Goal: Transaction & Acquisition: Download file/media

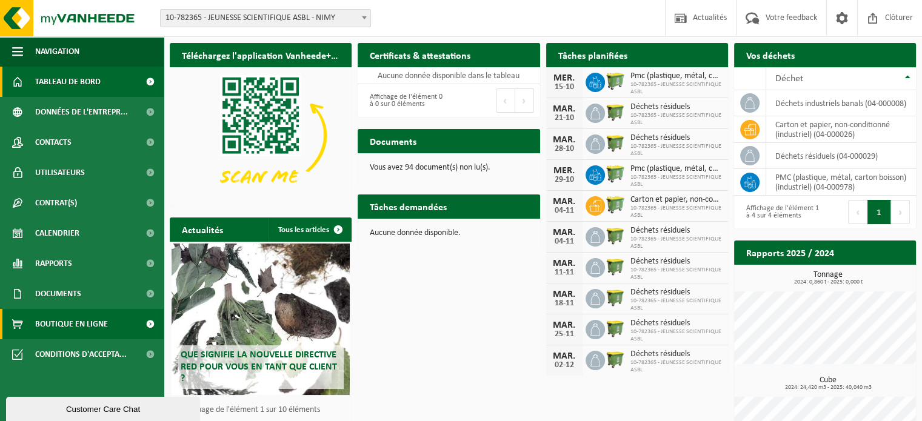
click at [78, 324] on span "Boutique en ligne" at bounding box center [71, 324] width 73 height 30
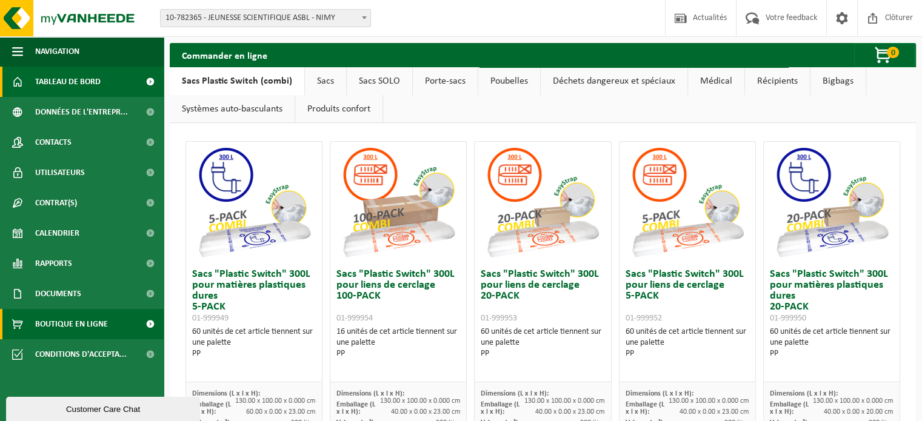
click at [63, 87] on span "Tableau de bord" at bounding box center [67, 82] width 65 height 30
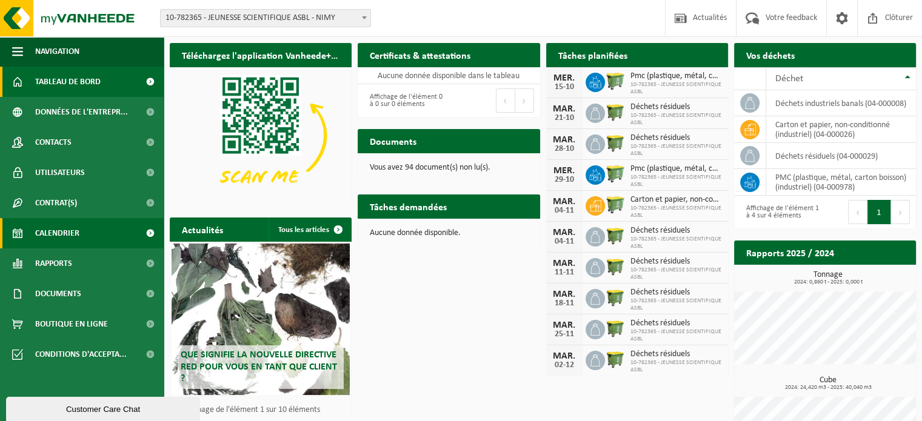
click at [77, 228] on span "Calendrier" at bounding box center [57, 233] width 44 height 30
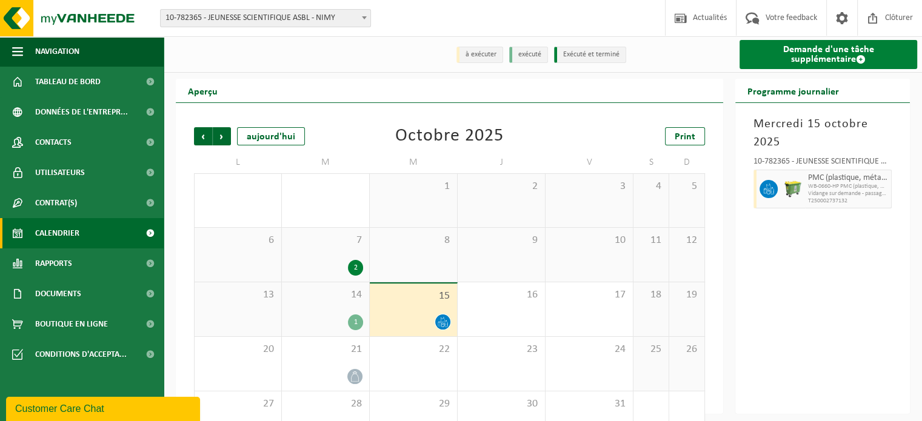
click at [807, 51] on link "Demande d'une tâche supplémentaire" at bounding box center [828, 54] width 178 height 29
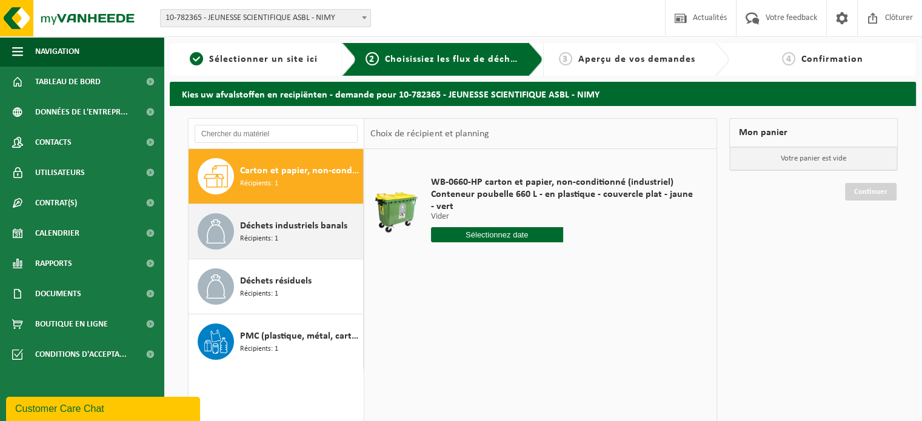
click at [302, 239] on div "Déchets industriels banals Récipients: 1" at bounding box center [300, 231] width 120 height 36
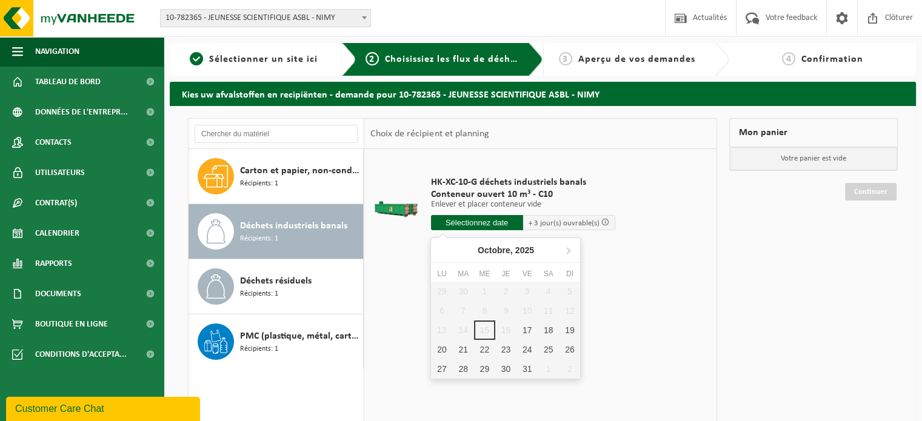
click at [480, 226] on input "text" at bounding box center [477, 222] width 92 height 15
click at [565, 254] on icon at bounding box center [567, 250] width 19 height 19
click at [565, 254] on nav "Janvier, 2026" at bounding box center [505, 250] width 149 height 25
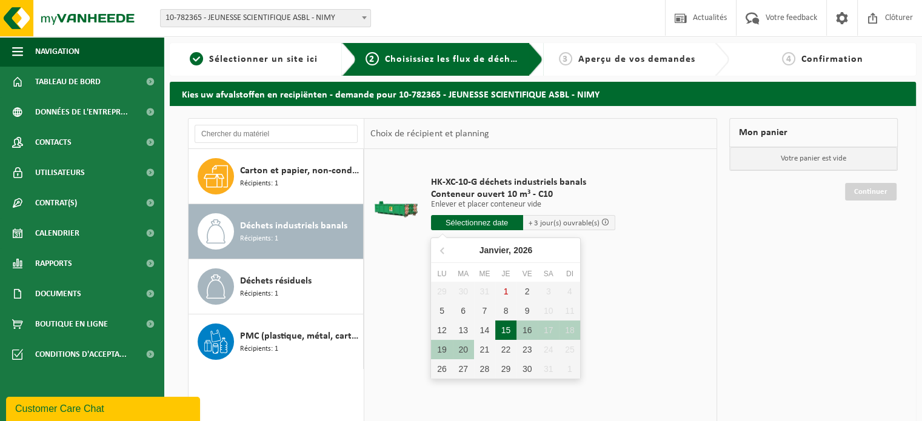
click at [512, 324] on div "15" at bounding box center [505, 330] width 21 height 19
type input "à partir de 2026-01-15"
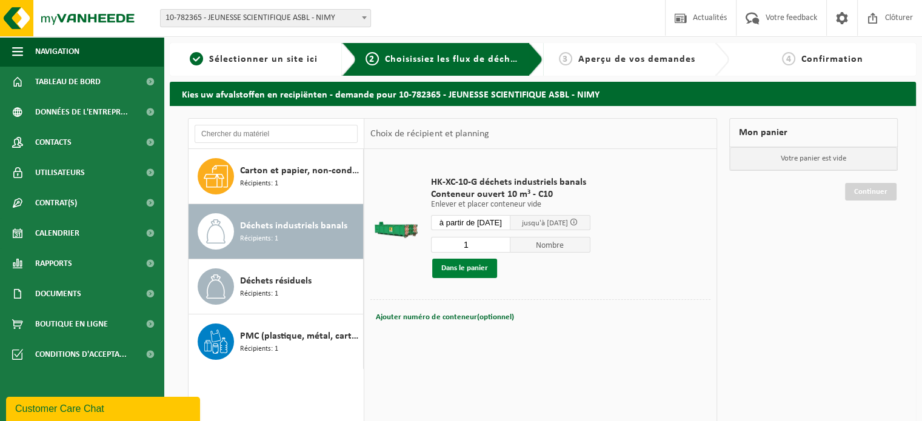
click at [473, 273] on button "Dans le panier" at bounding box center [464, 268] width 65 height 19
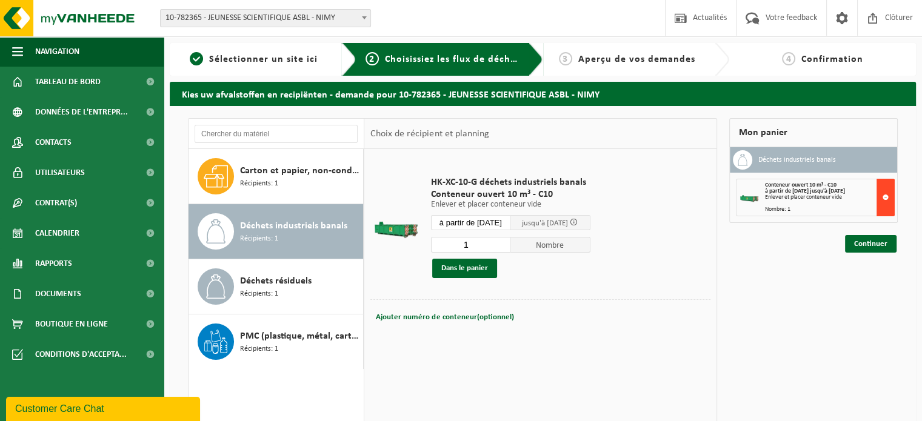
click at [885, 198] on button at bounding box center [885, 198] width 18 height 38
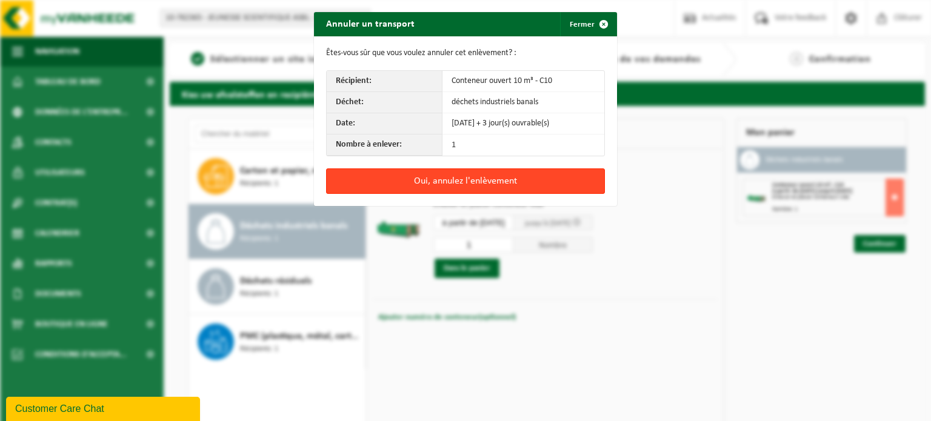
click at [478, 176] on button "Oui, annulez l'enlèvement" at bounding box center [465, 180] width 279 height 25
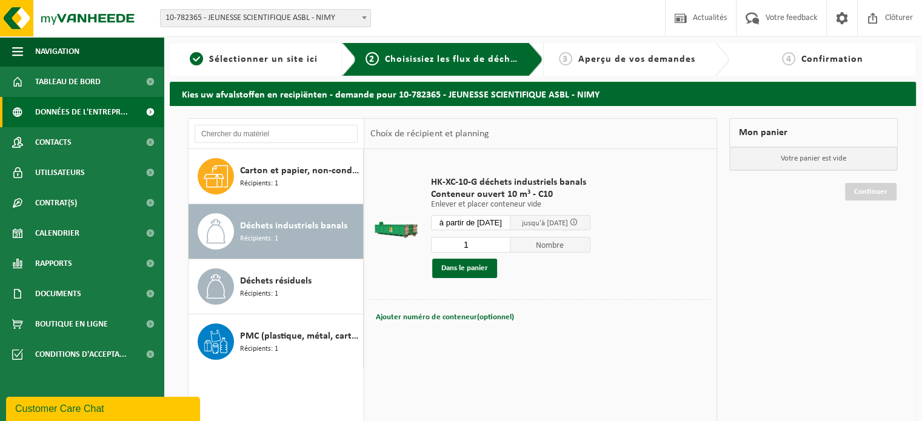
click at [57, 112] on span "Données de l'entrepr..." at bounding box center [81, 112] width 93 height 30
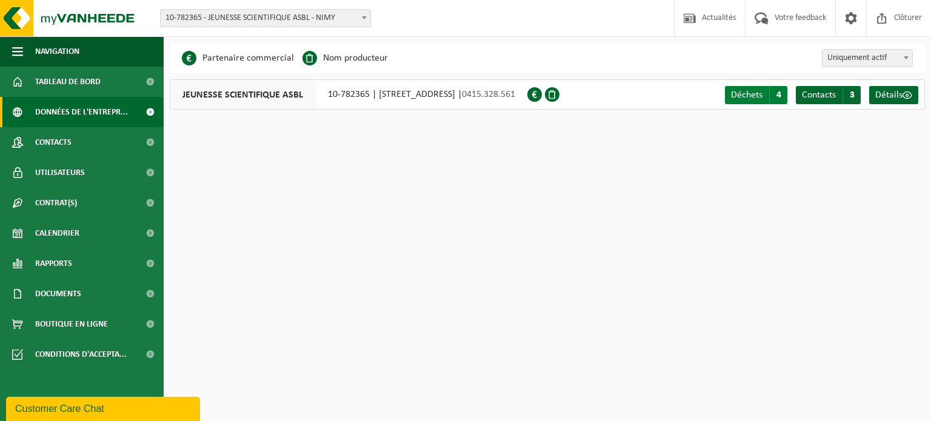
click at [779, 99] on span "4" at bounding box center [778, 95] width 18 height 18
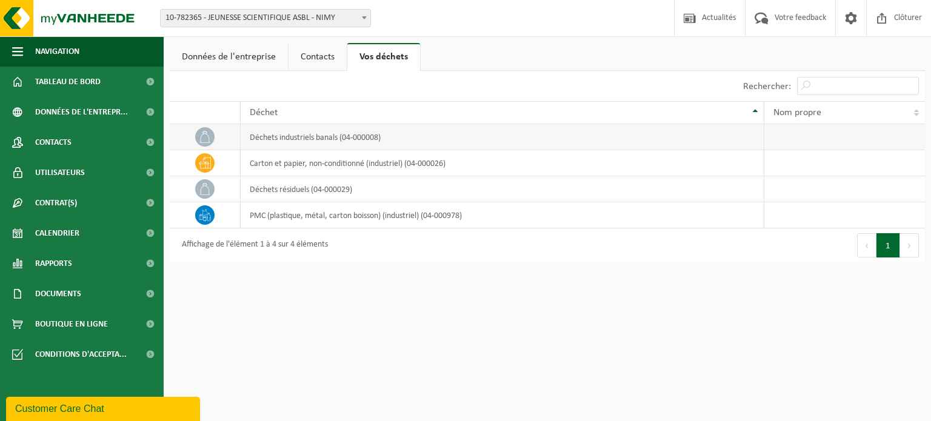
click at [430, 135] on td "déchets industriels banals (04-000008)" at bounding box center [503, 137] width 524 height 26
click at [366, 138] on td "déchets industriels banals (04-000008)" at bounding box center [503, 137] width 524 height 26
click at [319, 58] on link "Contacts" at bounding box center [317, 57] width 58 height 28
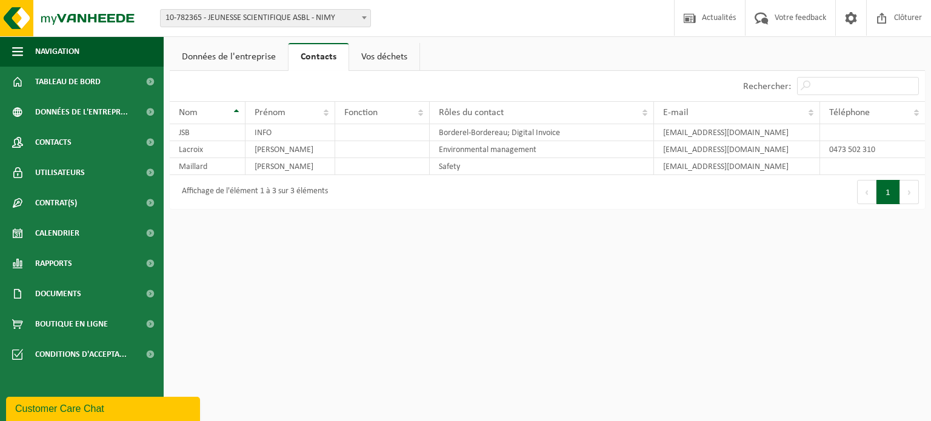
click at [250, 53] on link "Données de l'entreprise" at bounding box center [229, 57] width 118 height 28
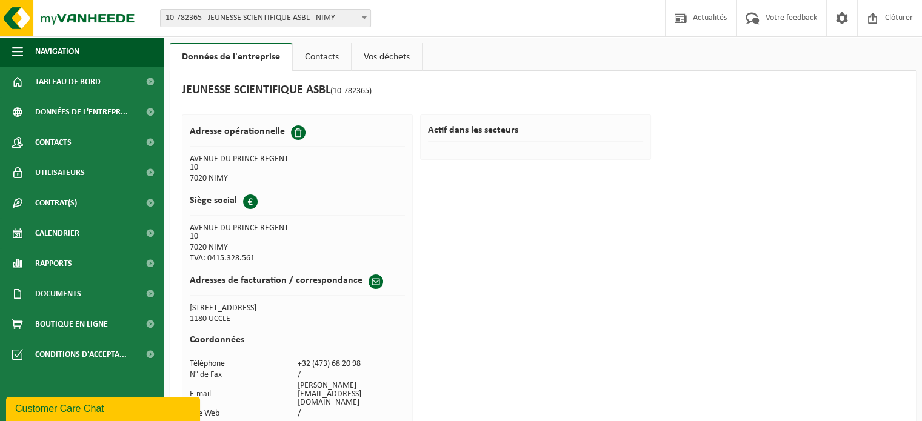
scroll to position [25, 0]
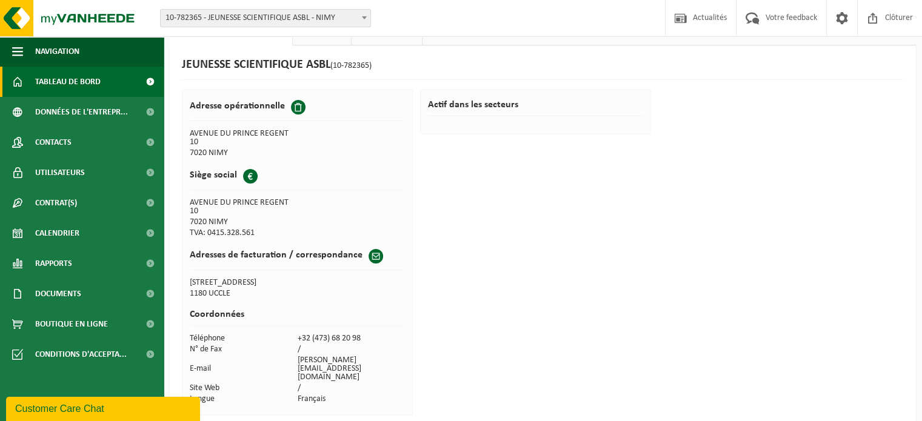
click at [71, 79] on span "Tableau de bord" at bounding box center [67, 82] width 65 height 30
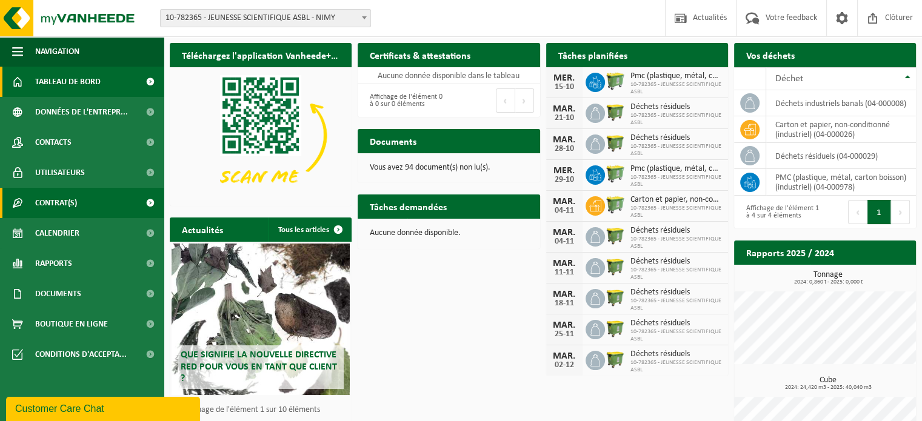
click at [64, 203] on span "Contrat(s)" at bounding box center [56, 203] width 42 height 30
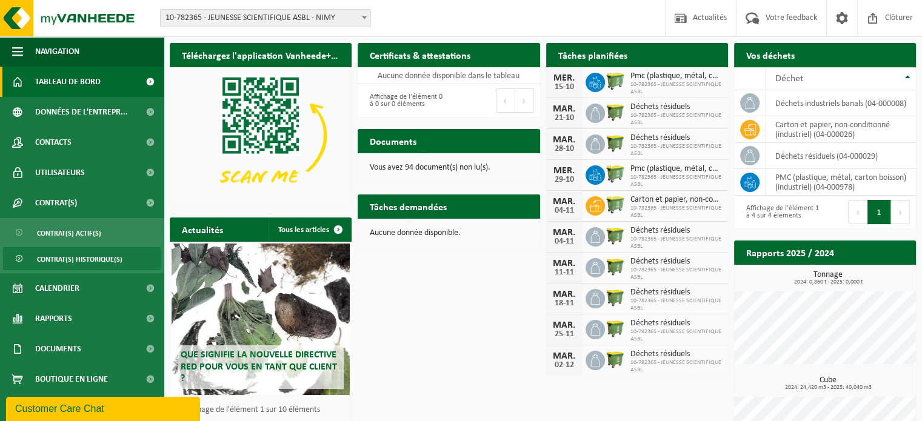
click at [61, 256] on span "Contrat(s) historique(s)" at bounding box center [79, 259] width 85 height 23
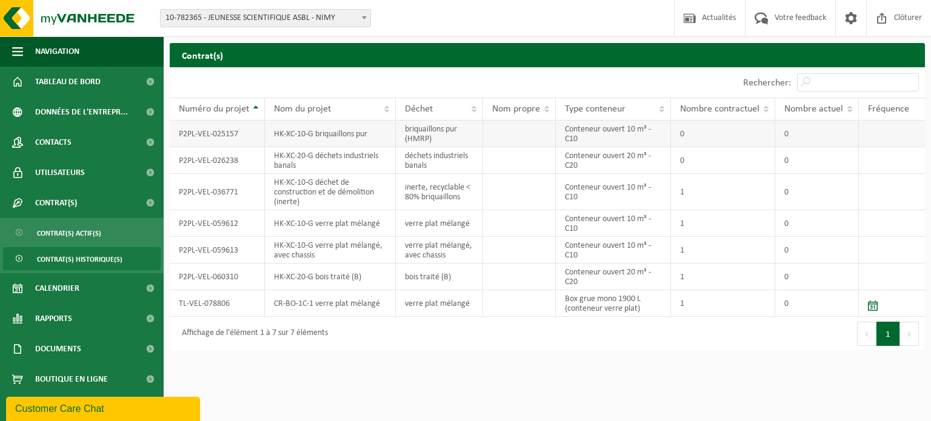
click at [326, 132] on td "HK-XC-10-G briquaillons pur" at bounding box center [330, 134] width 131 height 27
click at [381, 194] on td "HK-XC-10-G déchet de construction et de démolition (inerte)" at bounding box center [330, 192] width 131 height 36
click at [233, 183] on td "P2PL-VEL-036771" at bounding box center [217, 192] width 95 height 36
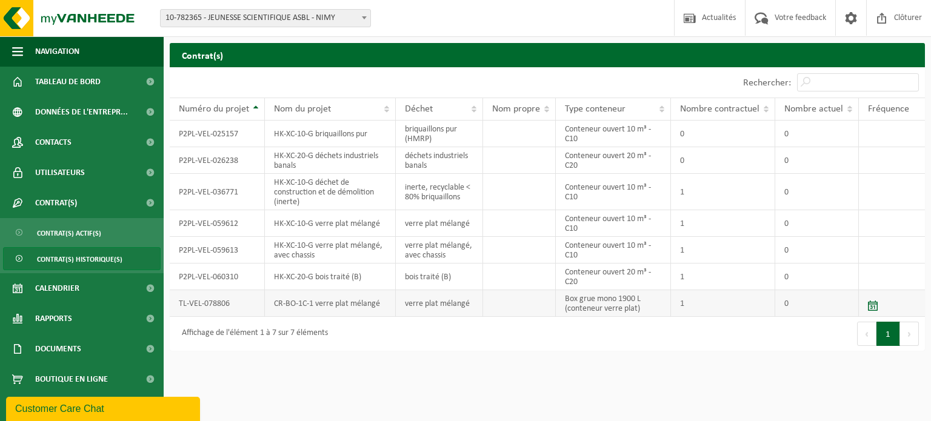
click at [873, 307] on span at bounding box center [873, 306] width 10 height 10
click at [715, 302] on td "1" at bounding box center [723, 303] width 104 height 27
click at [707, 283] on td "1" at bounding box center [723, 277] width 104 height 27
click at [706, 258] on td "1" at bounding box center [723, 250] width 104 height 27
click at [695, 203] on td "1" at bounding box center [723, 192] width 104 height 36
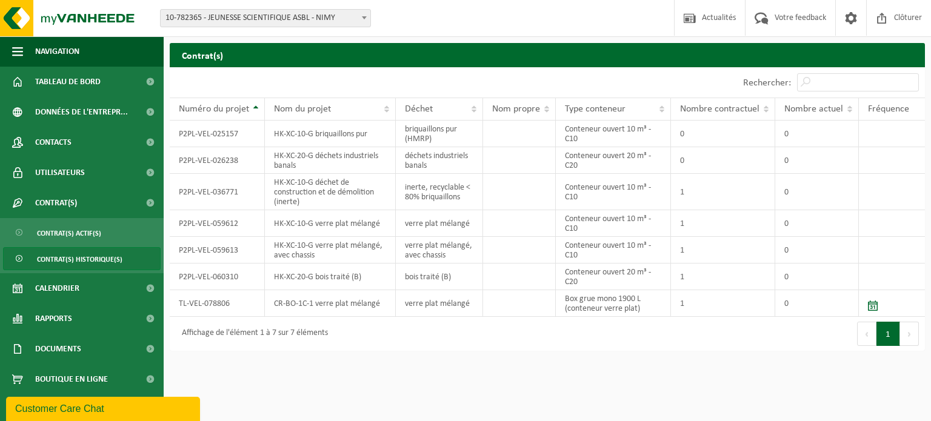
click at [103, 261] on span "Contrat(s) historique(s)" at bounding box center [79, 259] width 85 height 23
click at [64, 347] on span "Documents" at bounding box center [58, 349] width 46 height 30
click at [61, 378] on span "Factures" at bounding box center [52, 379] width 31 height 23
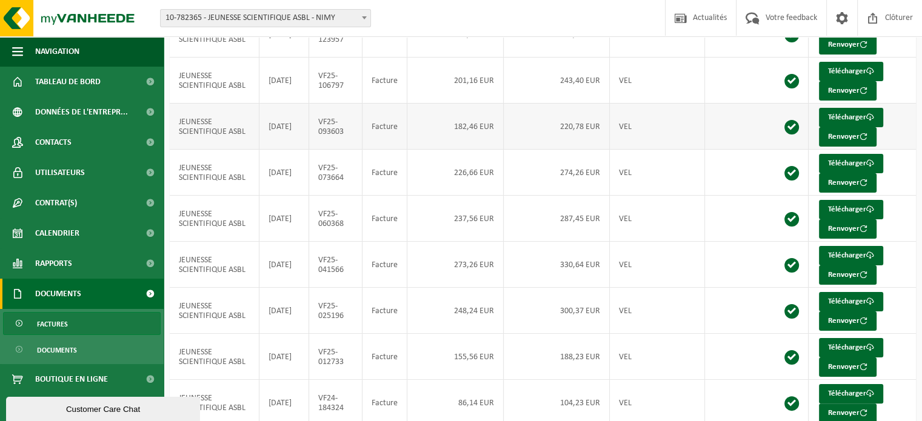
scroll to position [230, 0]
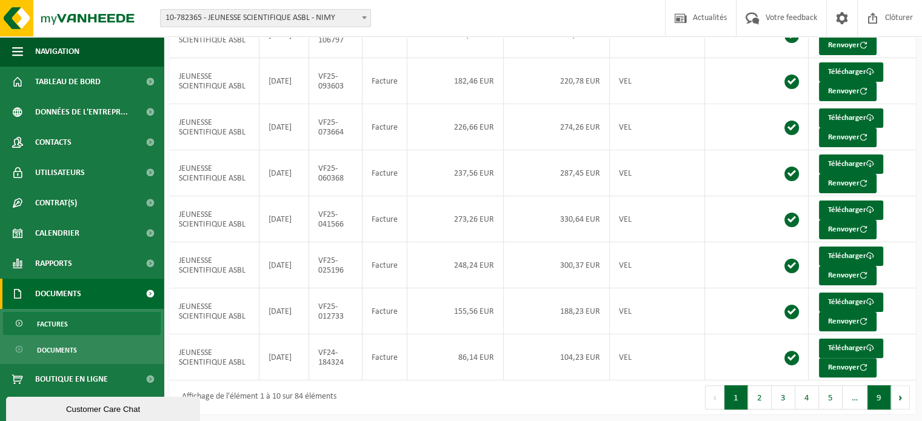
click at [881, 398] on button "9" at bounding box center [879, 397] width 24 height 24
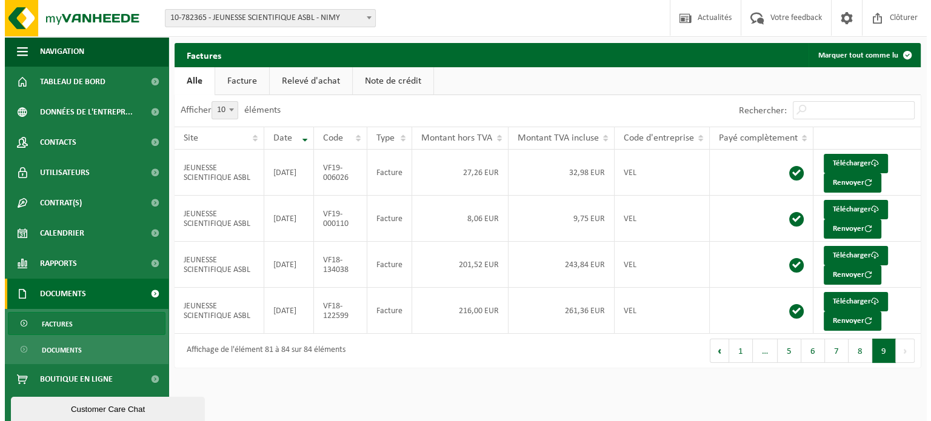
scroll to position [0, 0]
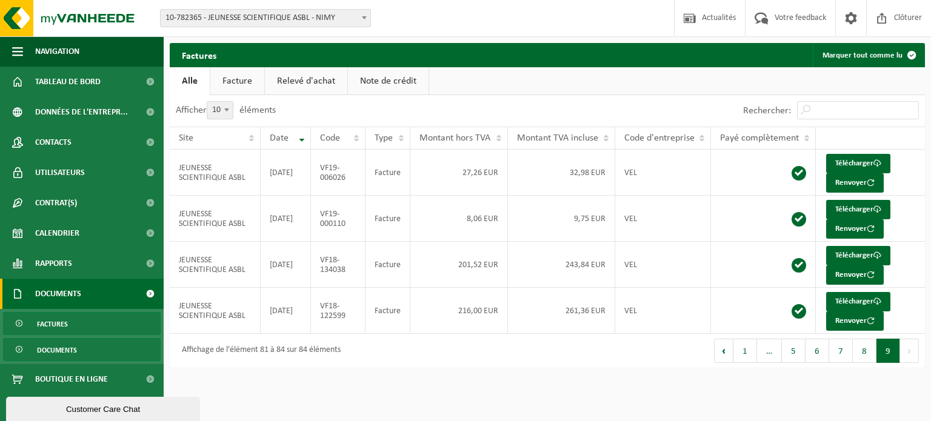
click at [51, 351] on span "Documents" at bounding box center [57, 350] width 40 height 23
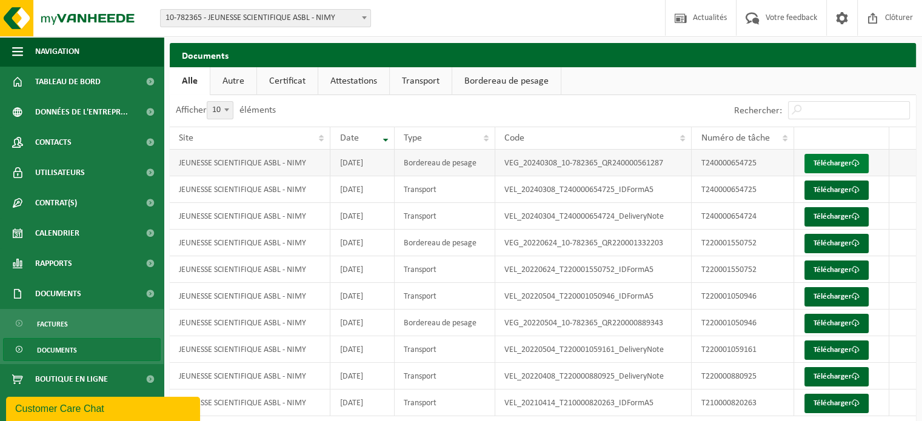
click at [829, 164] on link "Télécharger" at bounding box center [836, 163] width 64 height 19
click at [70, 261] on span "Rapports" at bounding box center [53, 263] width 37 height 30
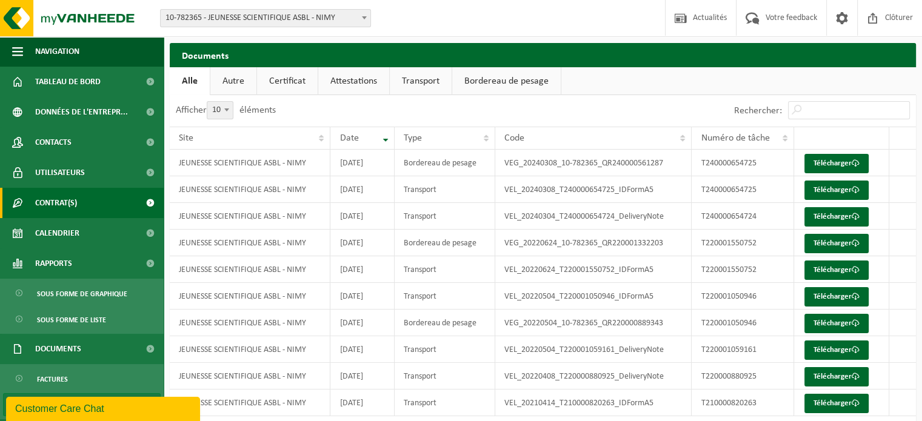
click at [68, 196] on span "Contrat(s)" at bounding box center [56, 203] width 42 height 30
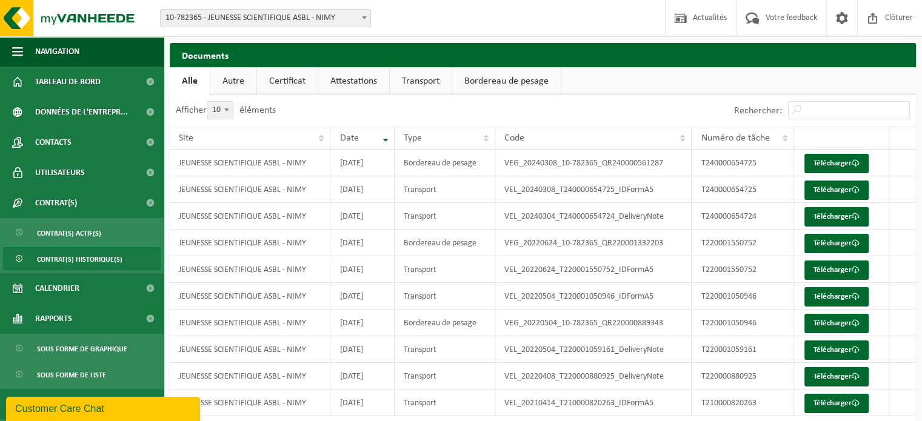
click at [64, 259] on span "Contrat(s) historique(s)" at bounding box center [79, 259] width 85 height 23
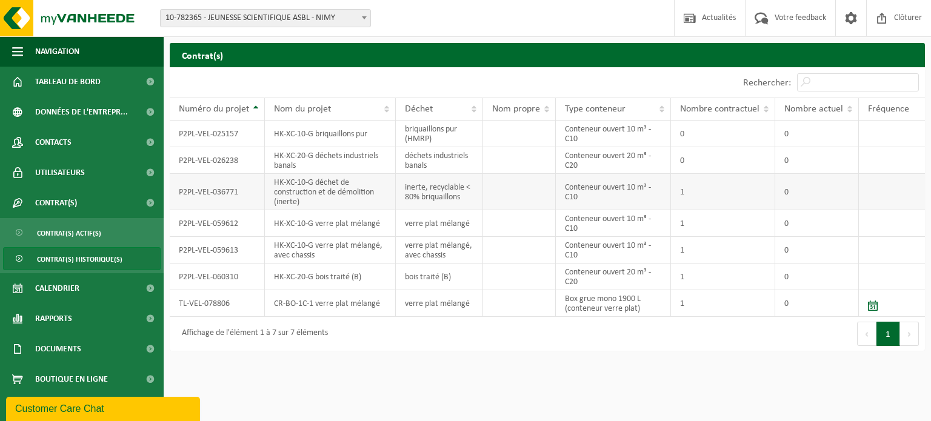
click at [427, 186] on td "inerte, recyclable < 80% briquaillons" at bounding box center [439, 192] width 87 height 36
click at [61, 255] on span "Contrat(s) historique(s)" at bounding box center [79, 259] width 85 height 23
click at [48, 345] on span "Documents" at bounding box center [58, 349] width 46 height 30
click at [61, 373] on span "Factures" at bounding box center [52, 379] width 31 height 23
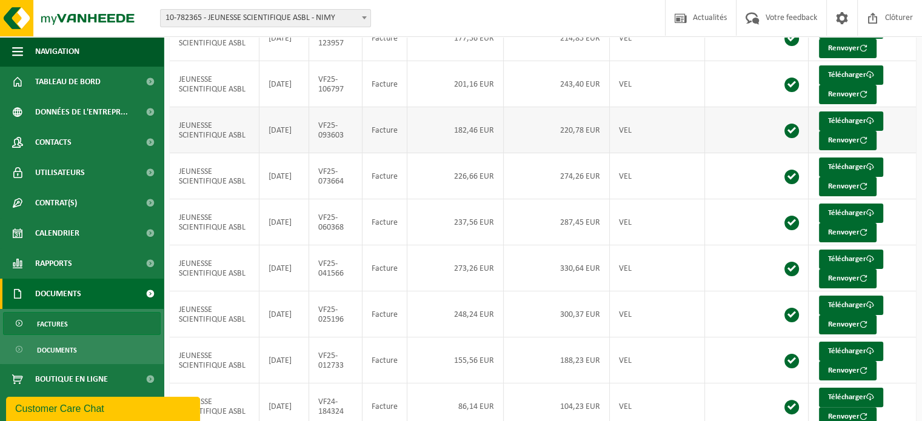
scroll to position [230, 0]
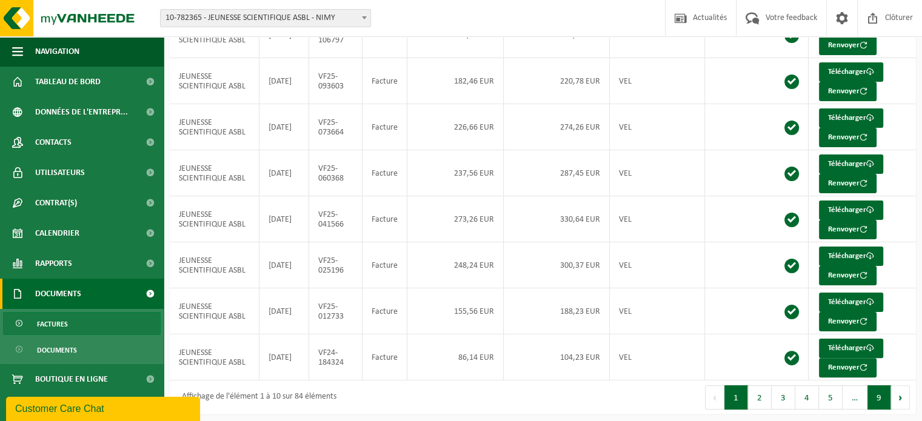
click at [878, 398] on button "9" at bounding box center [879, 397] width 24 height 24
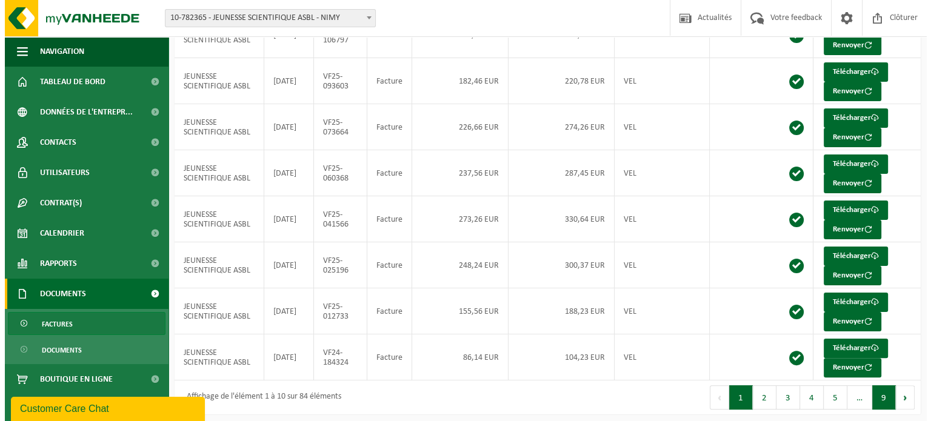
scroll to position [0, 0]
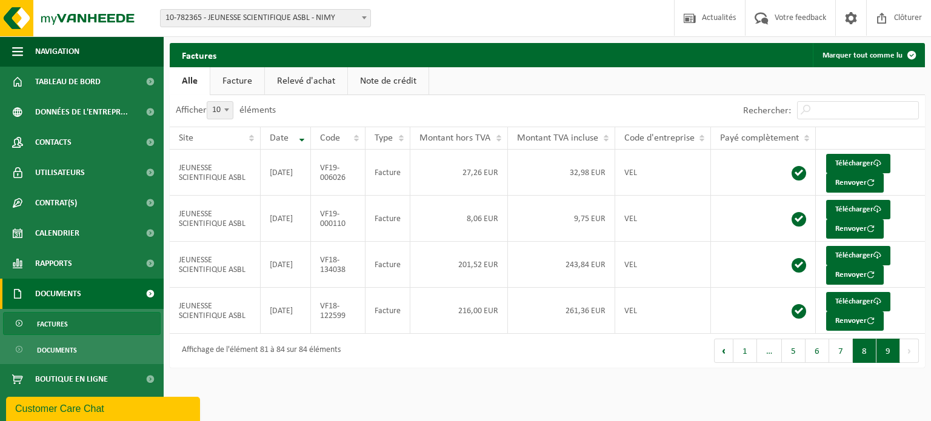
click at [868, 355] on button "8" at bounding box center [865, 351] width 24 height 24
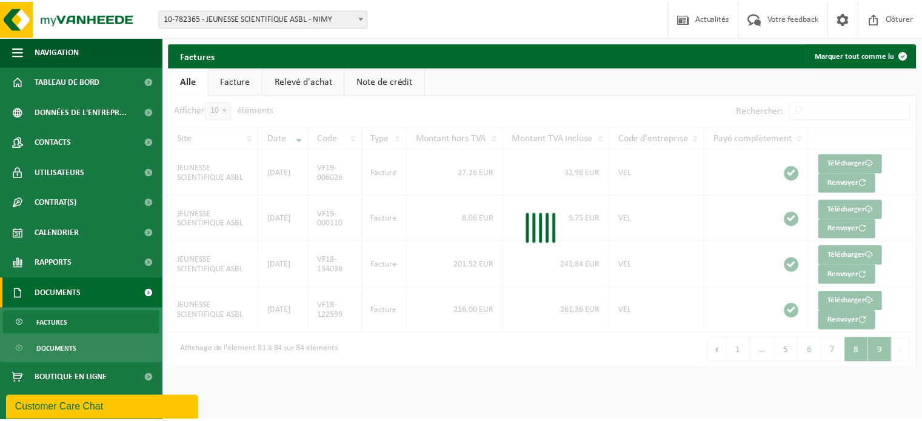
scroll to position [230, 0]
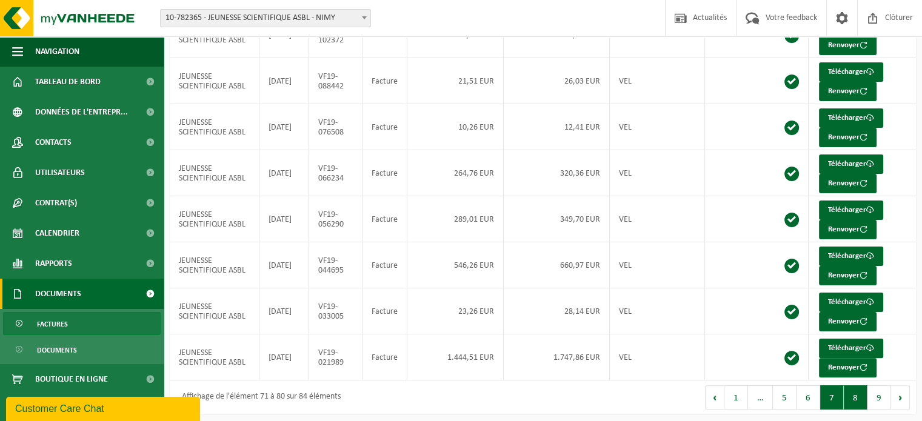
click at [827, 396] on button "7" at bounding box center [832, 397] width 24 height 24
click at [810, 397] on button "6" at bounding box center [808, 397] width 24 height 24
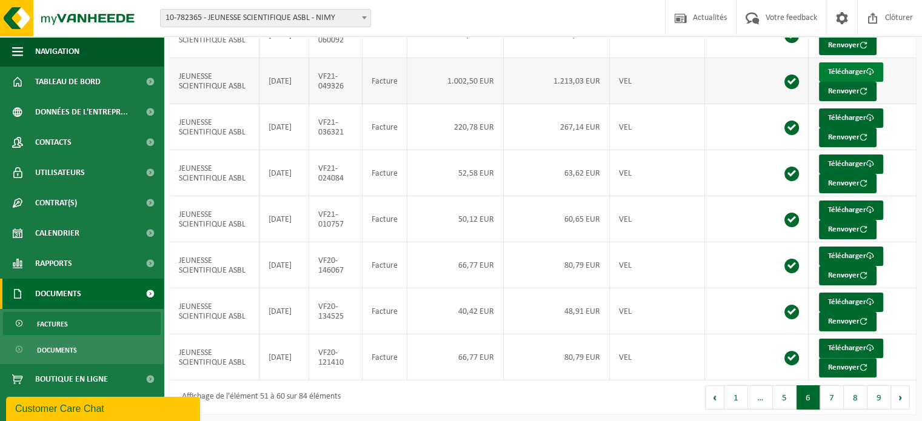
click at [858, 70] on link "Télécharger" at bounding box center [851, 71] width 64 height 19
